Goal: Task Accomplishment & Management: Manage account settings

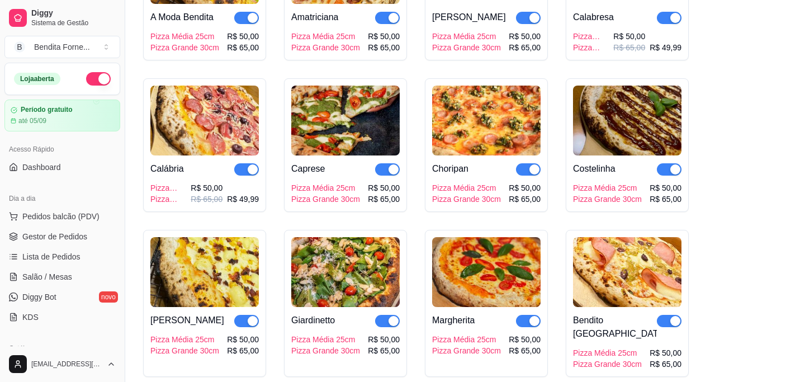
scroll to position [1, 0]
click at [46, 169] on span "Dashboard" at bounding box center [41, 166] width 39 height 11
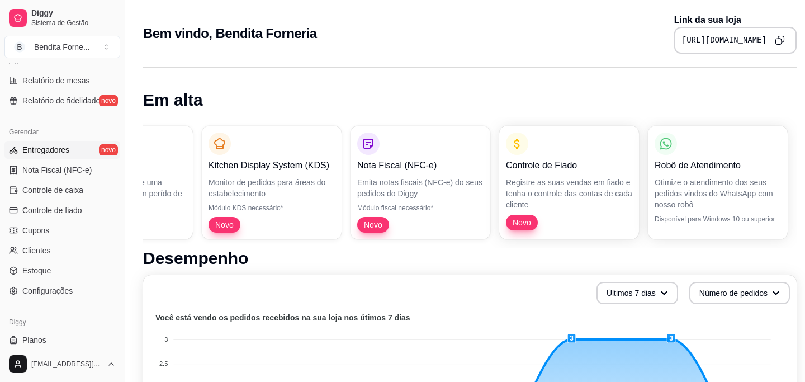
scroll to position [404, 0]
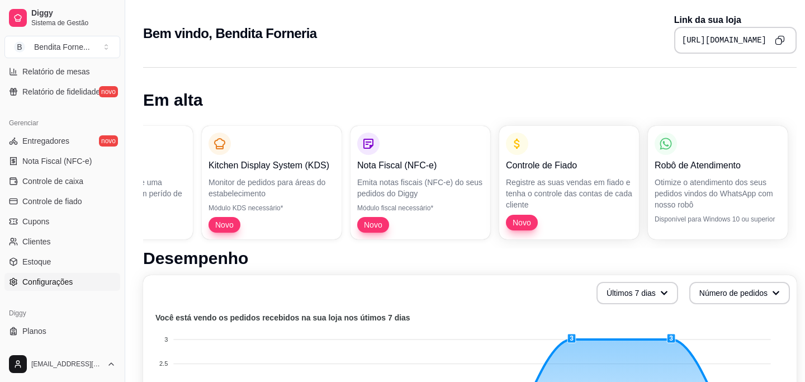
click at [56, 284] on span "Configurações" at bounding box center [47, 281] width 50 height 11
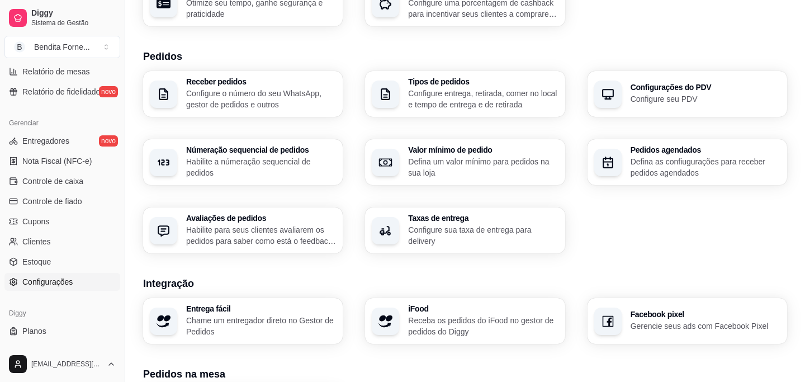
scroll to position [224, 0]
click at [449, 218] on h3 "Taxas de entrega" at bounding box center [482, 218] width 145 height 8
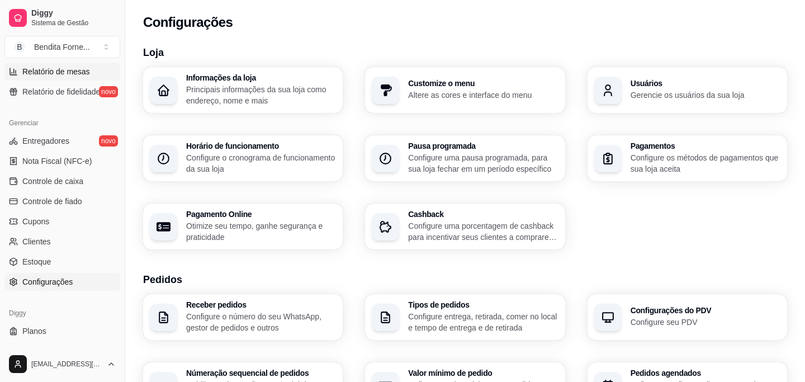
click at [59, 70] on span "Relatório de mesas" at bounding box center [56, 71] width 68 height 11
select select "TOTAL_OF_ORDERS"
select select "7"
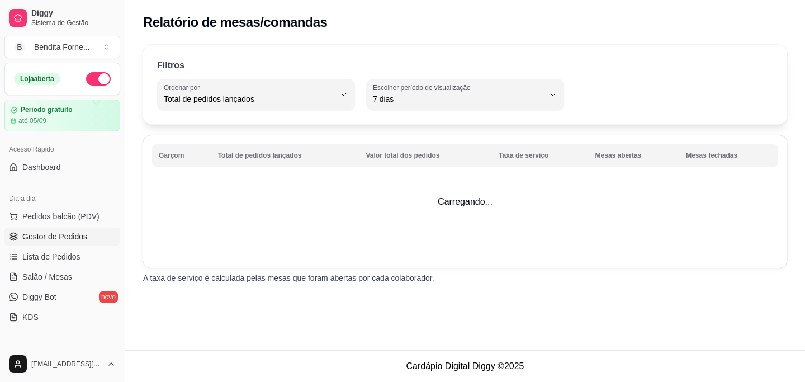
click at [57, 232] on span "Gestor de Pedidos" at bounding box center [54, 236] width 65 height 11
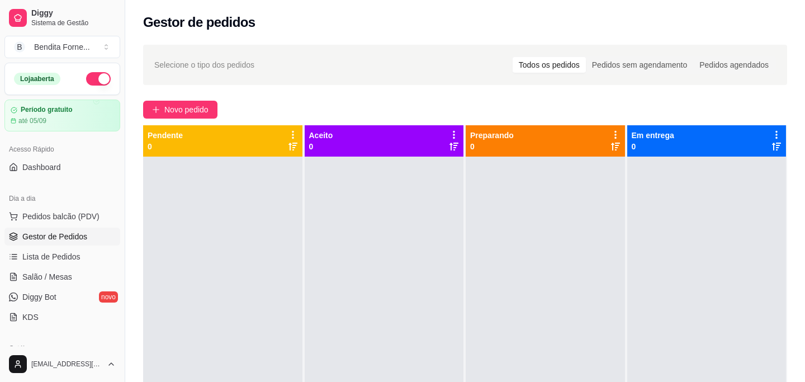
click at [69, 233] on span "Gestor de Pedidos" at bounding box center [54, 236] width 65 height 11
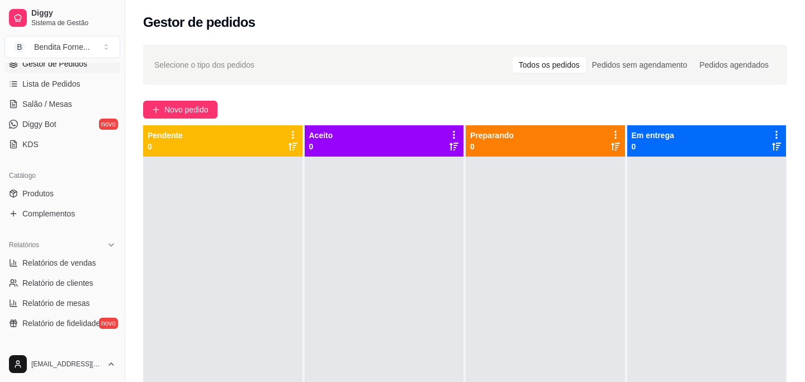
scroll to position [173, 0]
click at [50, 196] on span "Produtos" at bounding box center [37, 192] width 31 height 11
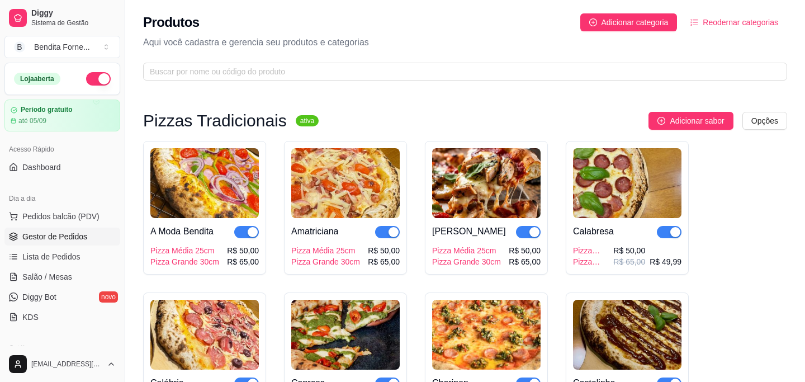
click at [59, 237] on span "Gestor de Pedidos" at bounding box center [54, 236] width 65 height 11
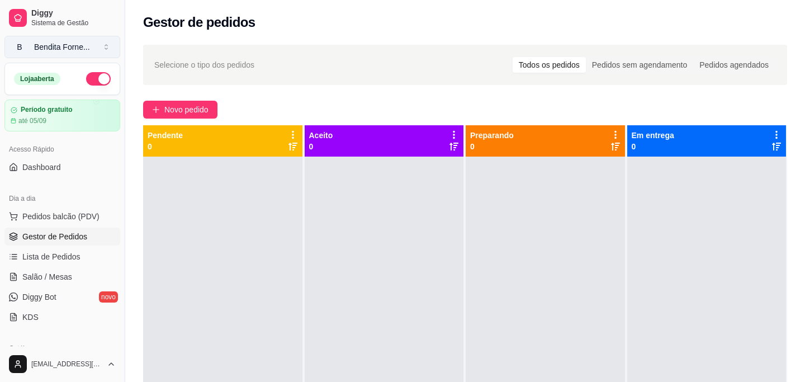
click at [49, 48] on div "Bendita Forne ..." at bounding box center [62, 46] width 56 height 11
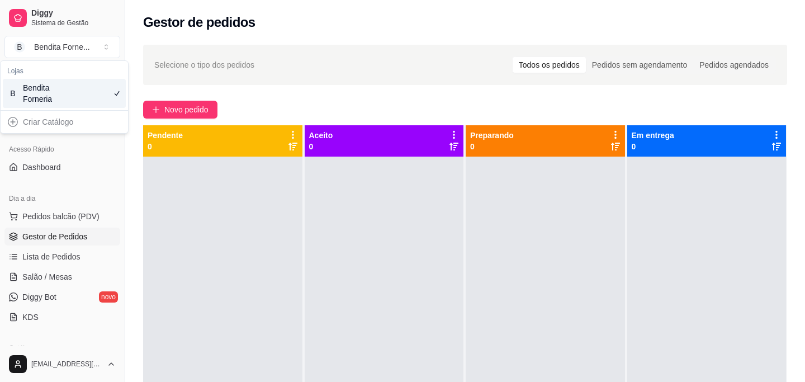
click at [42, 89] on div "Bendita Forneria" at bounding box center [48, 93] width 50 height 22
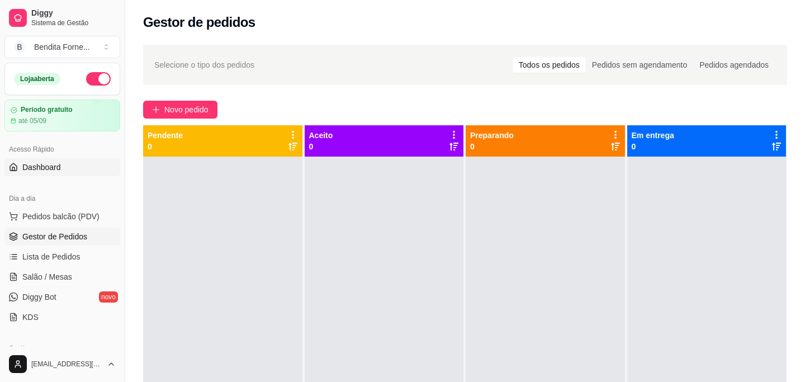
click at [43, 168] on span "Dashboard" at bounding box center [41, 167] width 39 height 11
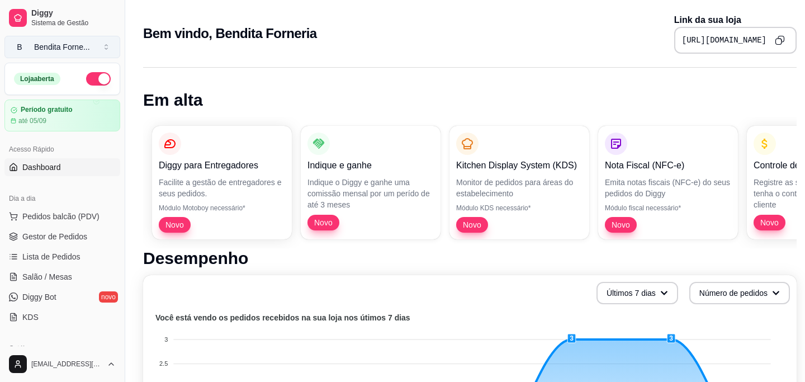
click at [73, 49] on div "Bendita Forne ..." at bounding box center [62, 46] width 56 height 11
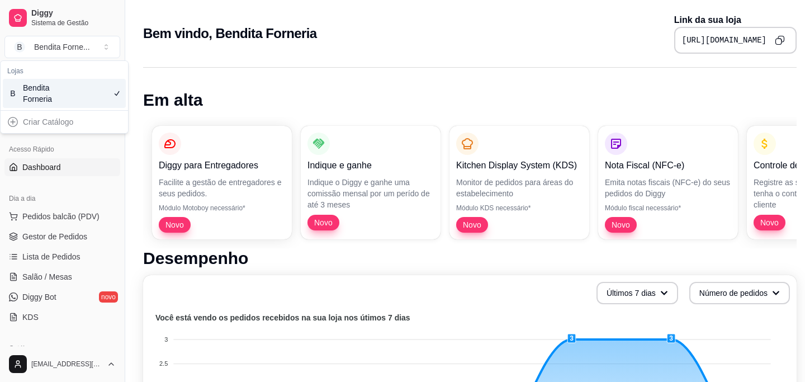
click at [781, 41] on icon "Copy to clipboard" at bounding box center [780, 40] width 10 height 10
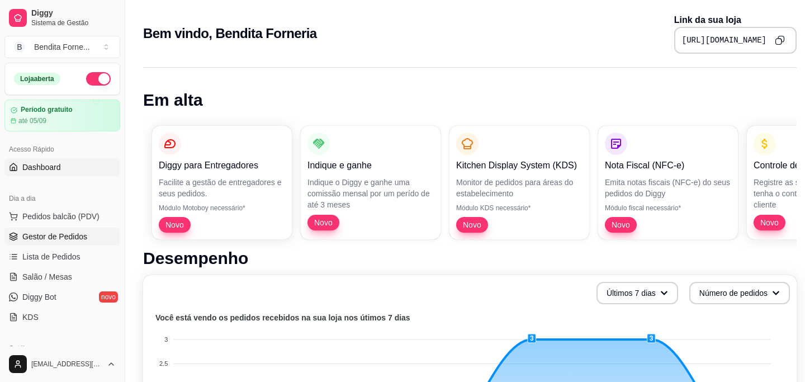
click at [53, 236] on span "Gestor de Pedidos" at bounding box center [54, 236] width 65 height 11
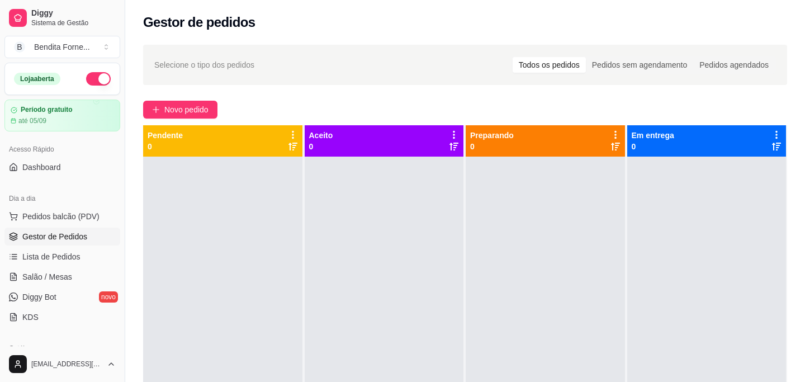
click at [76, 234] on span "Gestor de Pedidos" at bounding box center [54, 236] width 65 height 11
